Goal: Information Seeking & Learning: Learn about a topic

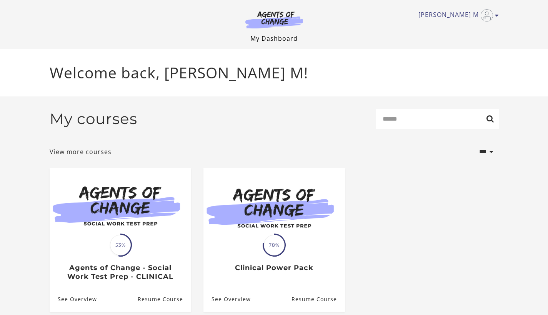
click at [270, 35] on link "My Dashboard" at bounding box center [273, 38] width 47 height 8
click at [461, 13] on link "[PERSON_NAME] M" at bounding box center [456, 15] width 77 height 12
click at [459, 26] on link "My Account" at bounding box center [467, 28] width 68 height 13
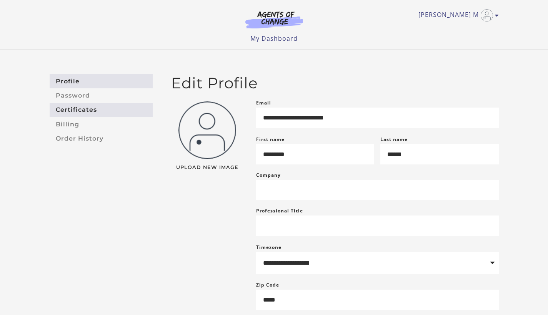
click at [84, 111] on link "Certificates" at bounding box center [101, 110] width 103 height 14
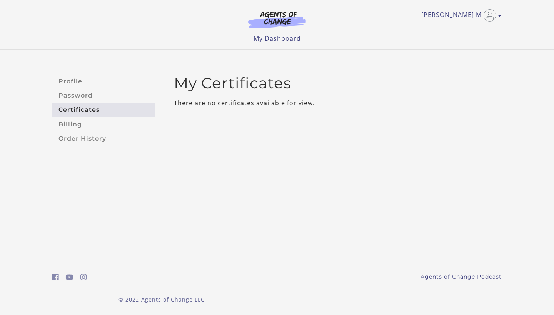
click at [73, 97] on link "Password" at bounding box center [103, 95] width 103 height 14
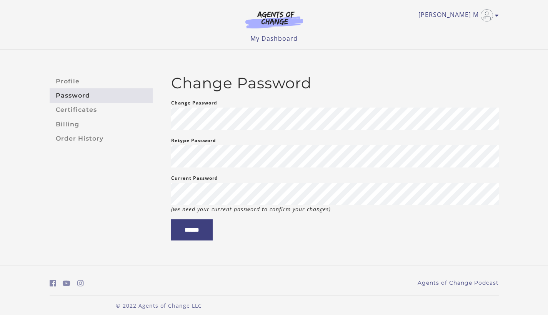
click at [90, 181] on aside "Profile Password Certificates Billing Order History" at bounding box center [100, 157] width 115 height 166
click at [87, 138] on link "Order History" at bounding box center [101, 138] width 103 height 14
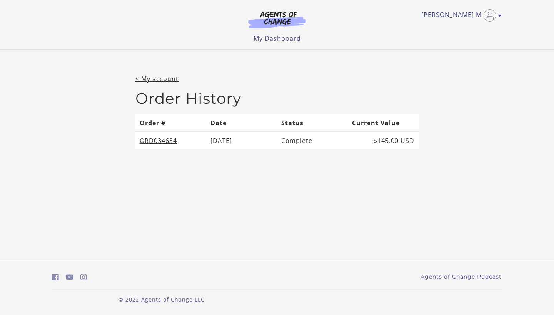
click at [247, 203] on body "Skip to main content [PERSON_NAME] M My Account Support Sign Out Toggle menu Me…" at bounding box center [277, 157] width 554 height 315
click at [274, 37] on link "My Dashboard" at bounding box center [276, 38] width 47 height 8
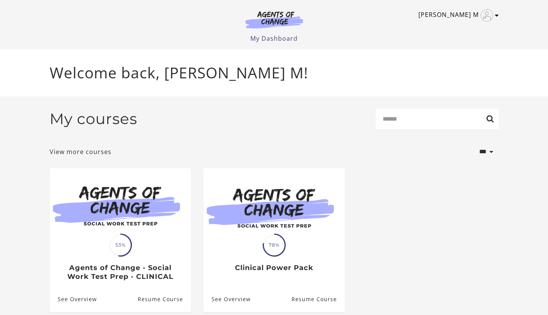
click at [458, 17] on link "[PERSON_NAME] M" at bounding box center [456, 15] width 77 height 12
click at [131, 117] on h2 "My courses" at bounding box center [94, 119] width 88 height 18
click at [89, 155] on link "View more courses" at bounding box center [81, 151] width 62 height 9
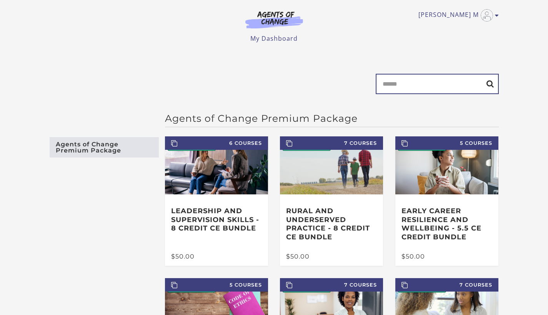
click at [423, 87] on input "Search" at bounding box center [437, 84] width 123 height 20
type input "*"
type input "*****"
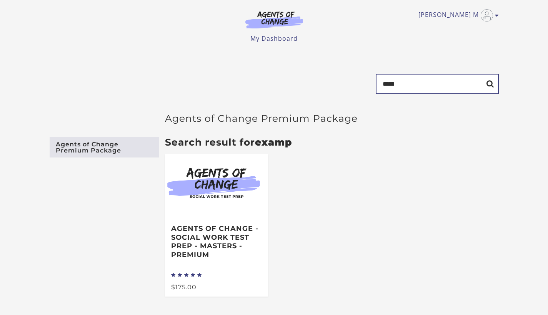
click at [415, 87] on input "*****" at bounding box center [437, 84] width 123 height 20
type input "****"
